Goal: Register for event/course

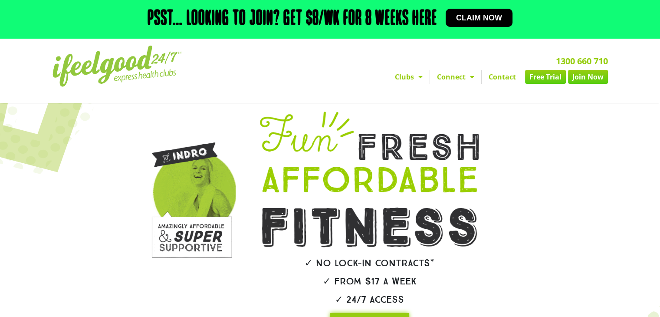
click at [585, 77] on link "Join Now" at bounding box center [588, 77] width 40 height 14
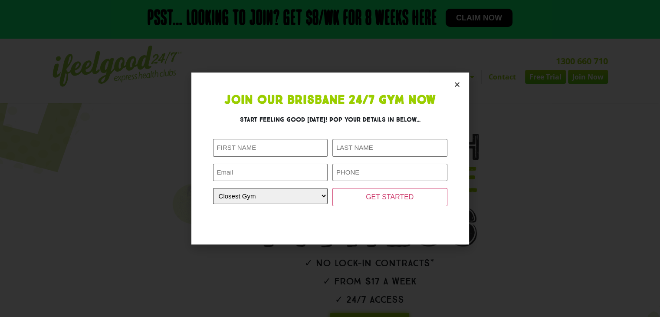
click at [323, 200] on select "Closest Gym [GEOGRAPHIC_DATA] [GEOGRAPHIC_DATA] [GEOGRAPHIC_DATA] [GEOGRAPHIC_D…" at bounding box center [270, 196] width 115 height 16
select select "[GEOGRAPHIC_DATA]"
click at [213, 188] on select "Closest Gym [GEOGRAPHIC_DATA] [GEOGRAPHIC_DATA] [GEOGRAPHIC_DATA] [GEOGRAPHIC_D…" at bounding box center [270, 196] width 115 height 16
click at [290, 143] on input "First Name (Required)" at bounding box center [270, 148] width 115 height 18
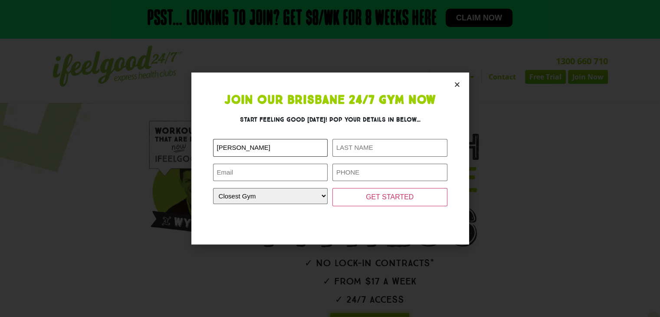
type input "[PERSON_NAME]"
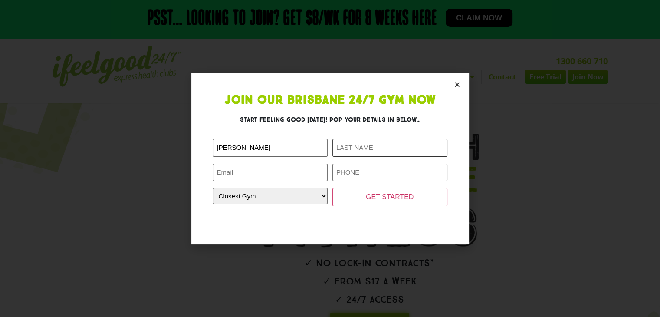
click at [363, 153] on input "Last Name (Required)" at bounding box center [390, 148] width 115 height 18
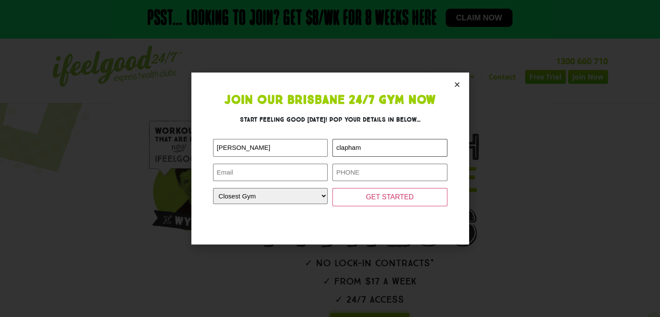
type input "clapham"
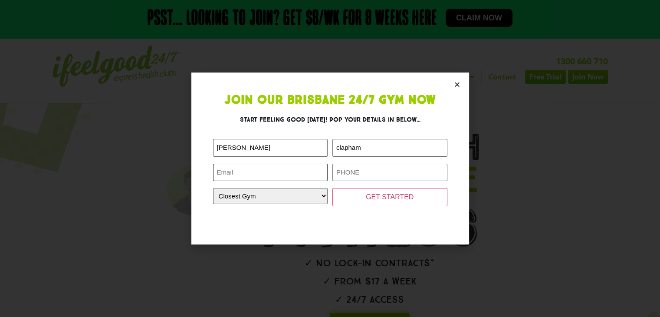
click at [268, 171] on input "Email (Required)" at bounding box center [270, 173] width 115 height 18
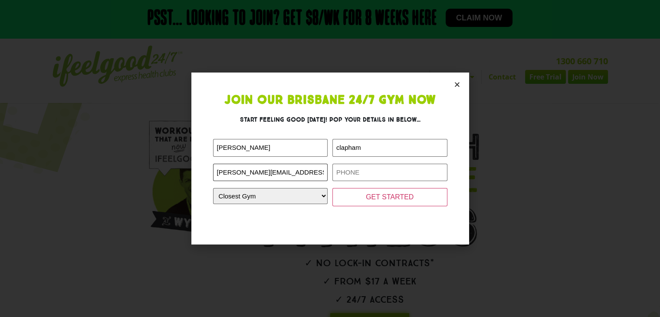
type input "[PERSON_NAME][EMAIL_ADDRESS][DOMAIN_NAME]"
click at [371, 176] on input "Phone (Required)" at bounding box center [390, 173] width 115 height 18
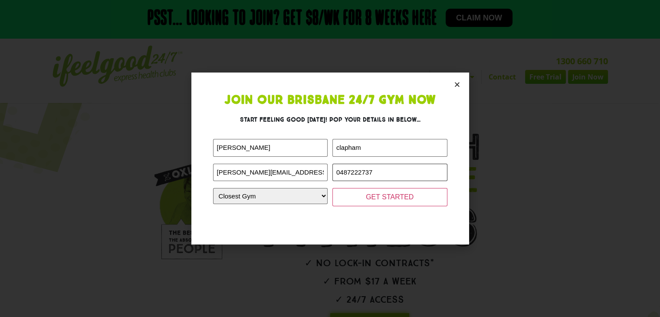
type input "0487222737"
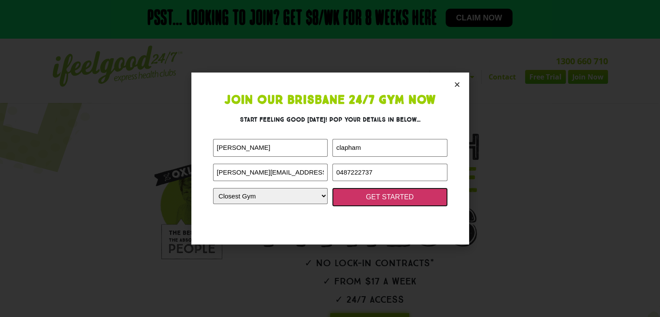
click at [413, 197] on input "GET STARTED" at bounding box center [390, 197] width 115 height 18
click at [386, 201] on input "GET STARTED" at bounding box center [390, 197] width 115 height 18
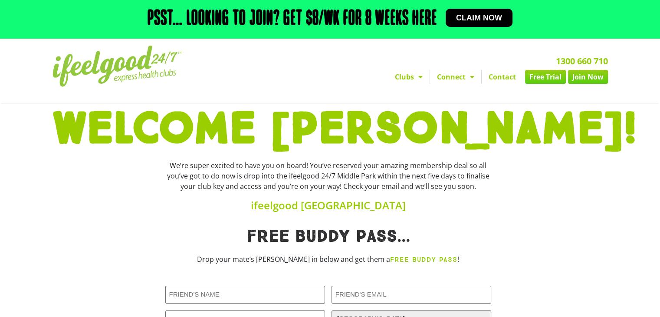
click at [538, 96] on div "1300 660 710 Clubs [GEOGRAPHIC_DATA] [GEOGRAPHIC_DATA] [GEOGRAPHIC_DATA] [GEOGR…" at bounding box center [429, 70] width 367 height 59
click at [596, 75] on link "Join Now" at bounding box center [588, 77] width 40 height 14
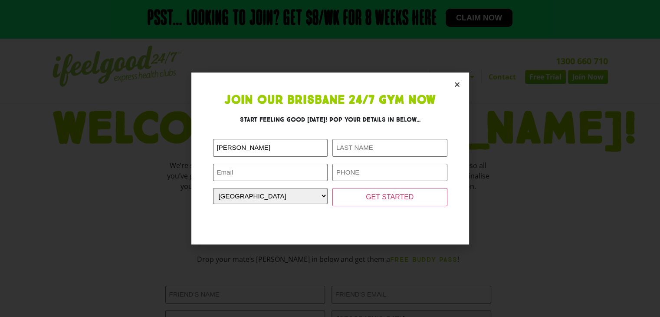
click at [455, 81] on icon "Close" at bounding box center [457, 84] width 7 height 7
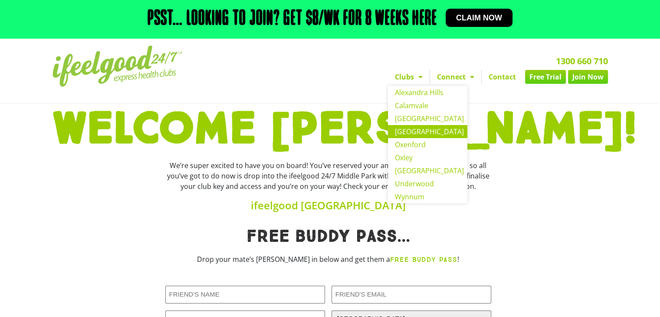
click at [413, 132] on link "[GEOGRAPHIC_DATA]" at bounding box center [427, 131] width 79 height 13
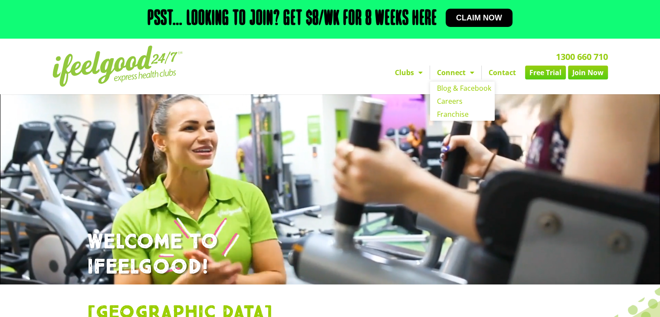
click at [462, 72] on link "Connect" at bounding box center [455, 73] width 51 height 14
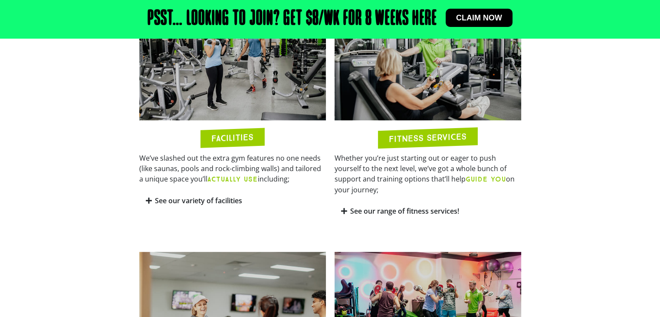
scroll to position [470, 0]
click at [226, 131] on div "FACILITIES" at bounding box center [233, 138] width 64 height 20
click at [201, 196] on link "See our variety of facilities" at bounding box center [198, 201] width 87 height 10
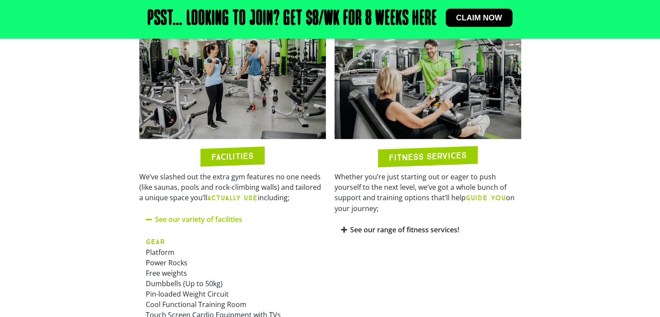
scroll to position [452, 0]
click at [239, 194] on b "ACTUALLY USE" at bounding box center [232, 197] width 50 height 8
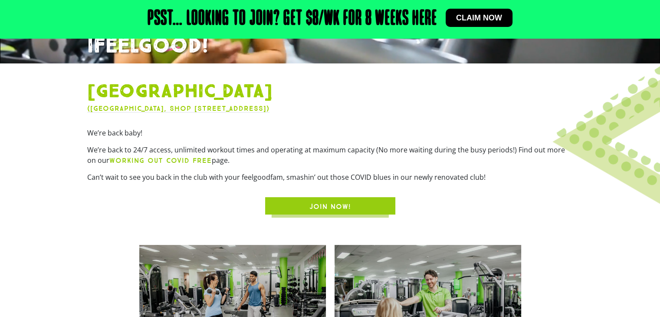
scroll to position [194, 0]
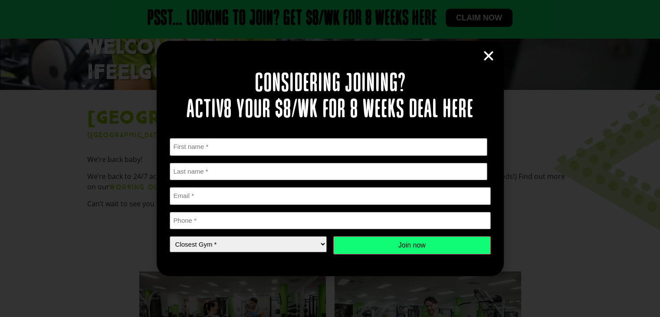
click at [486, 52] on icon "Close" at bounding box center [488, 55] width 13 height 13
